Goal: Check status: Check status

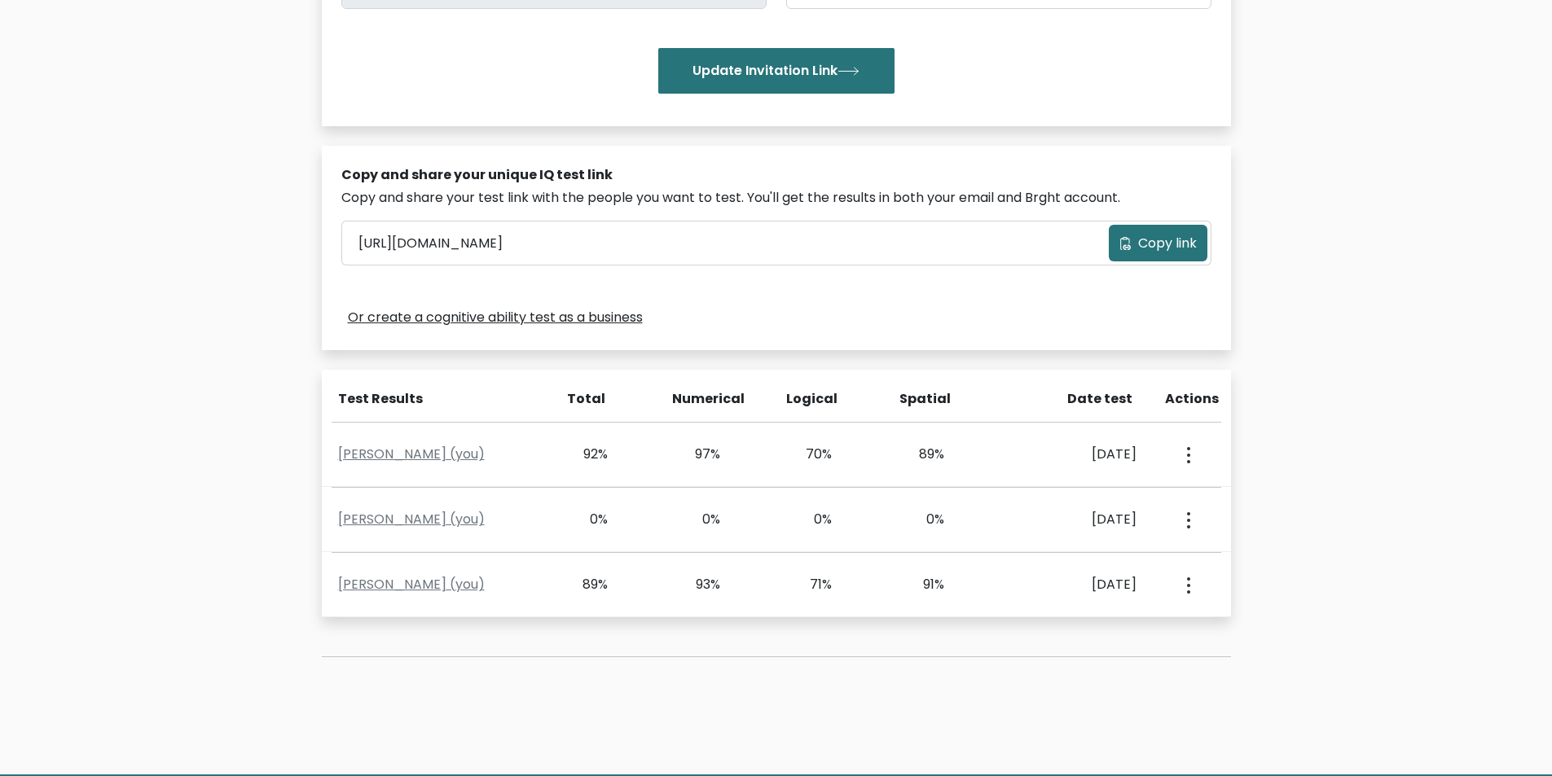
scroll to position [407, 0]
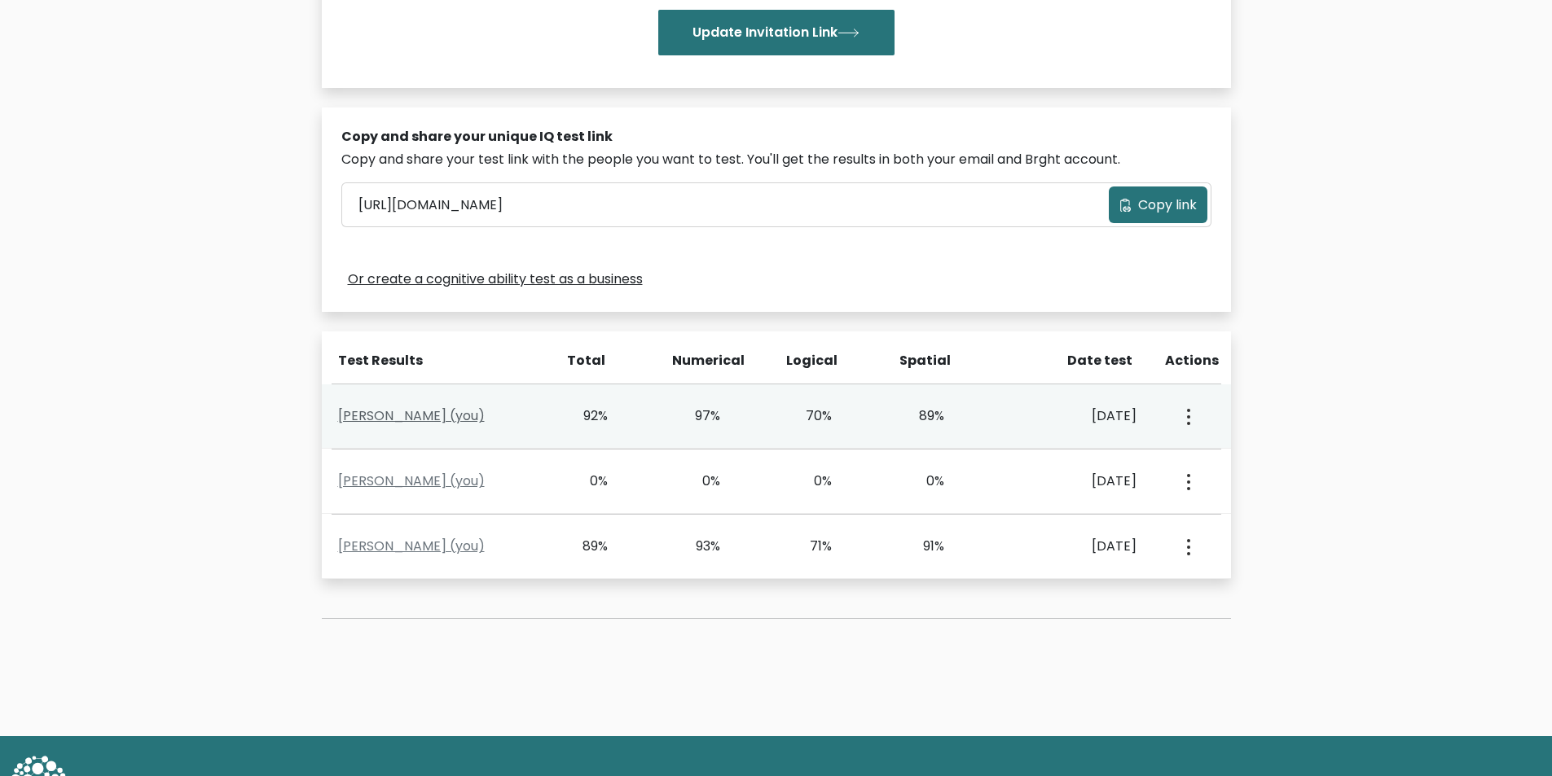
click at [404, 420] on link "Haekal Yusril (you)" at bounding box center [411, 416] width 147 height 19
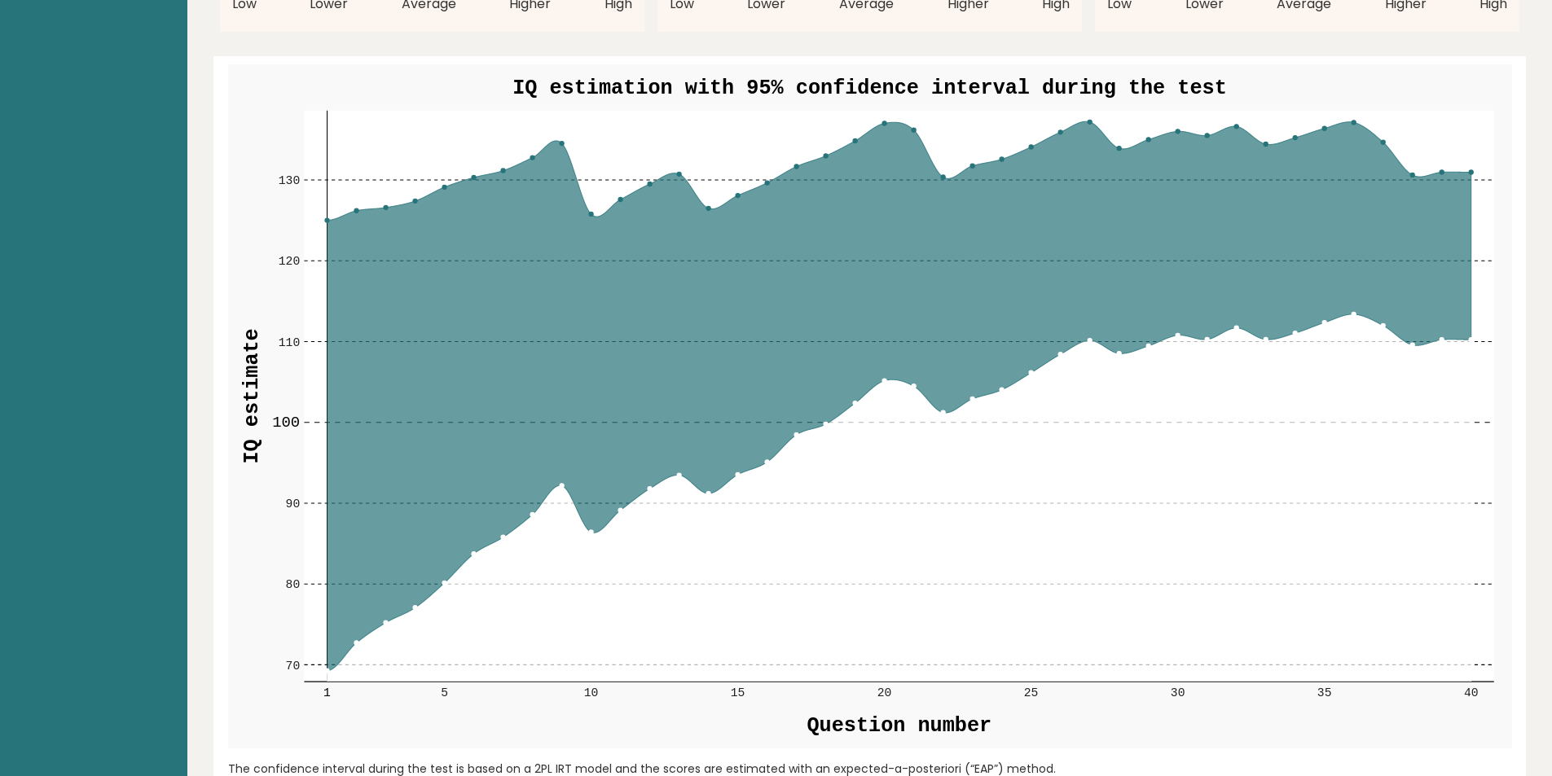
scroll to position [1792, 0]
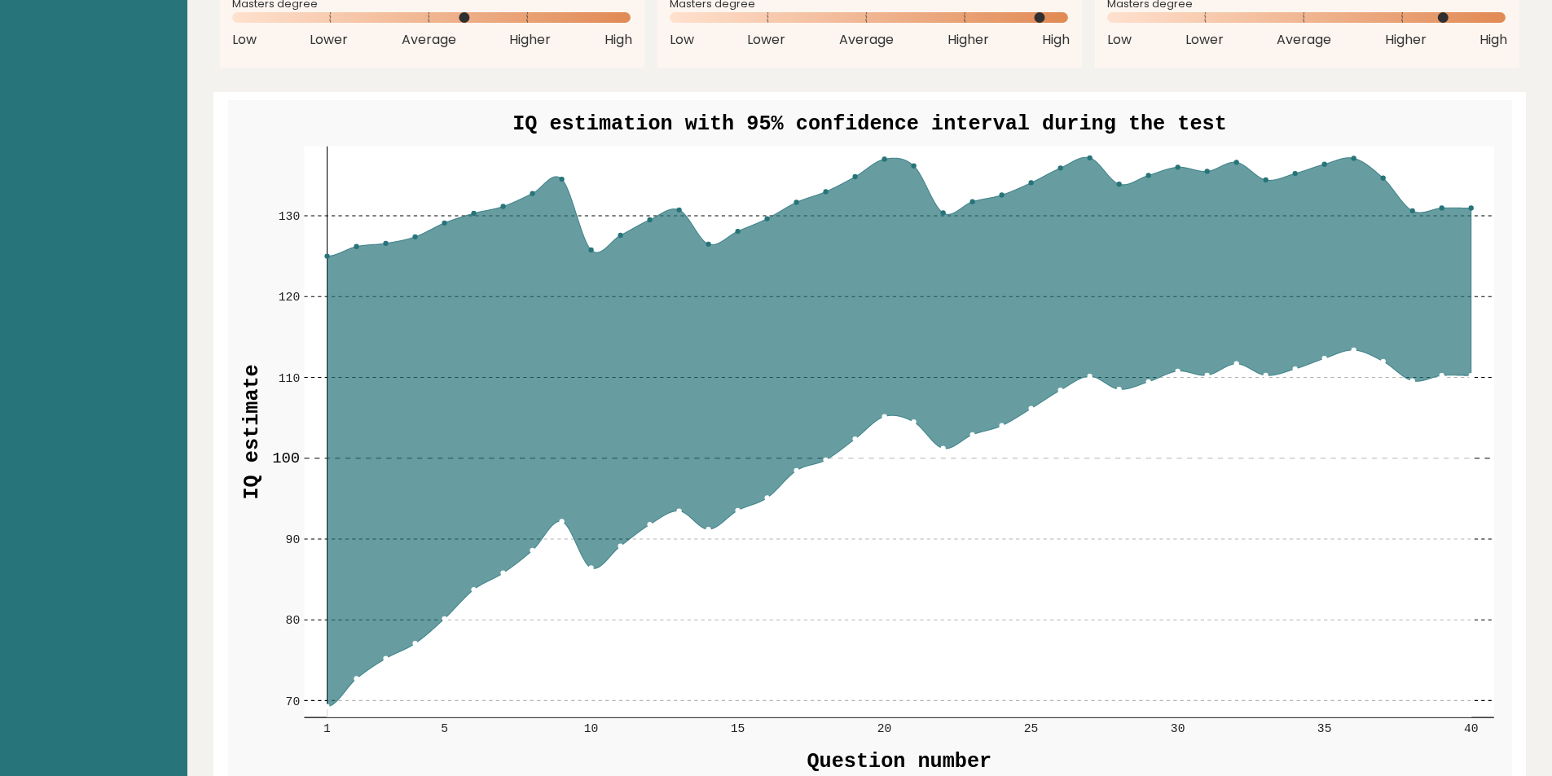
click at [561, 521] on circle at bounding box center [562, 522] width 4 height 4
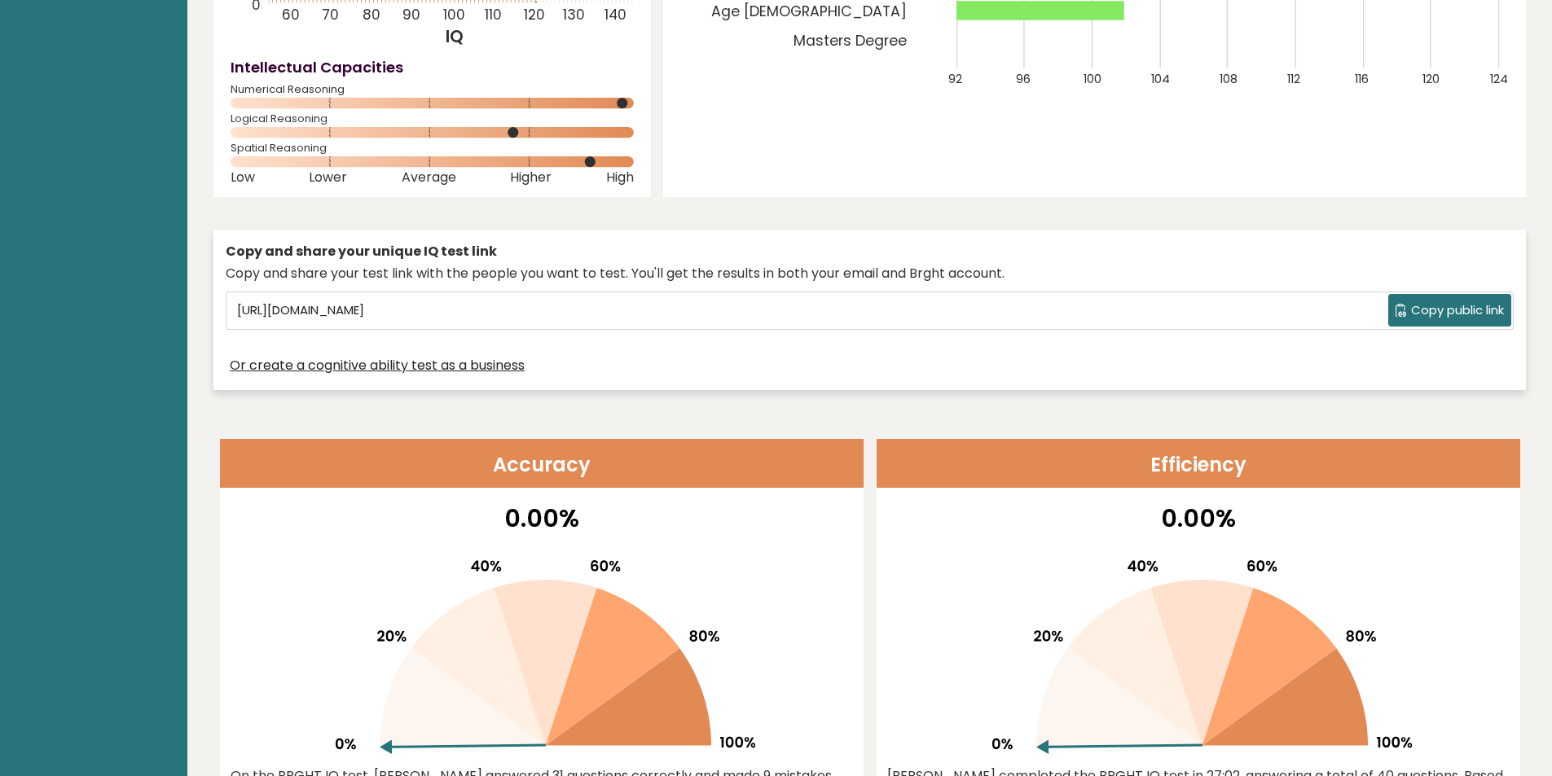
scroll to position [0, 0]
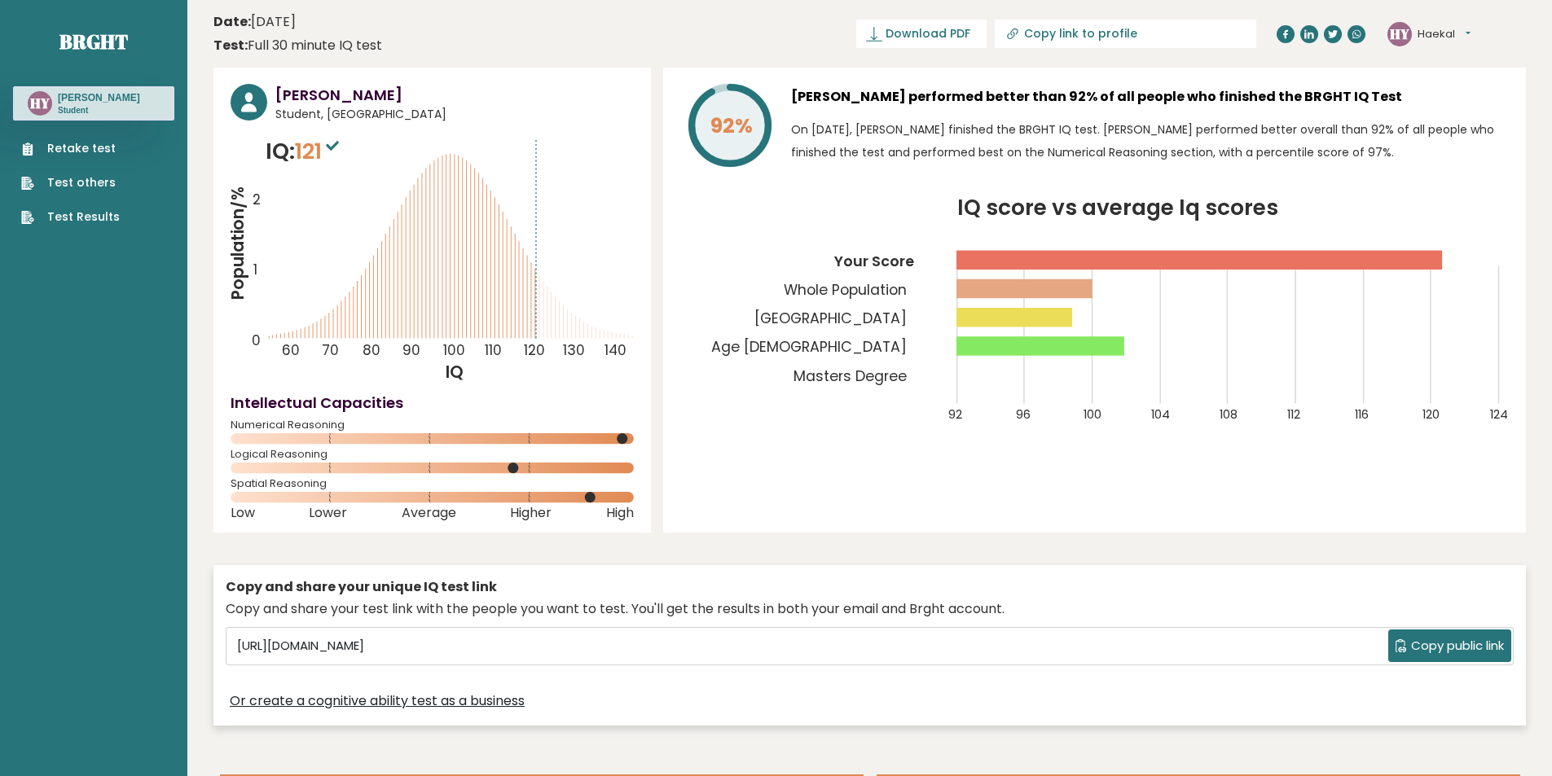
click at [90, 219] on link "Test Results" at bounding box center [70, 217] width 99 height 17
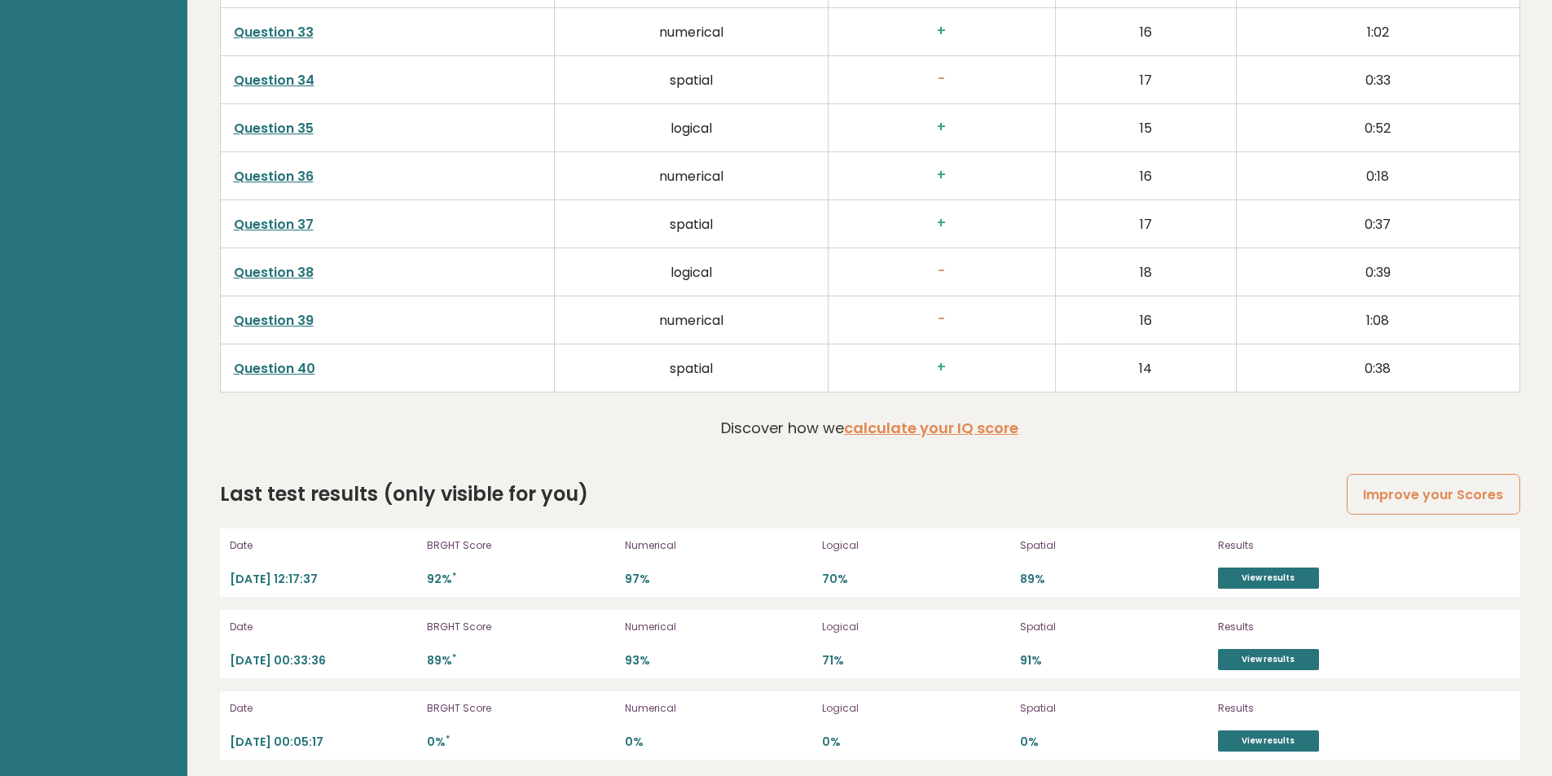
scroll to position [4292, 0]
